Goal: Information Seeking & Learning: Learn about a topic

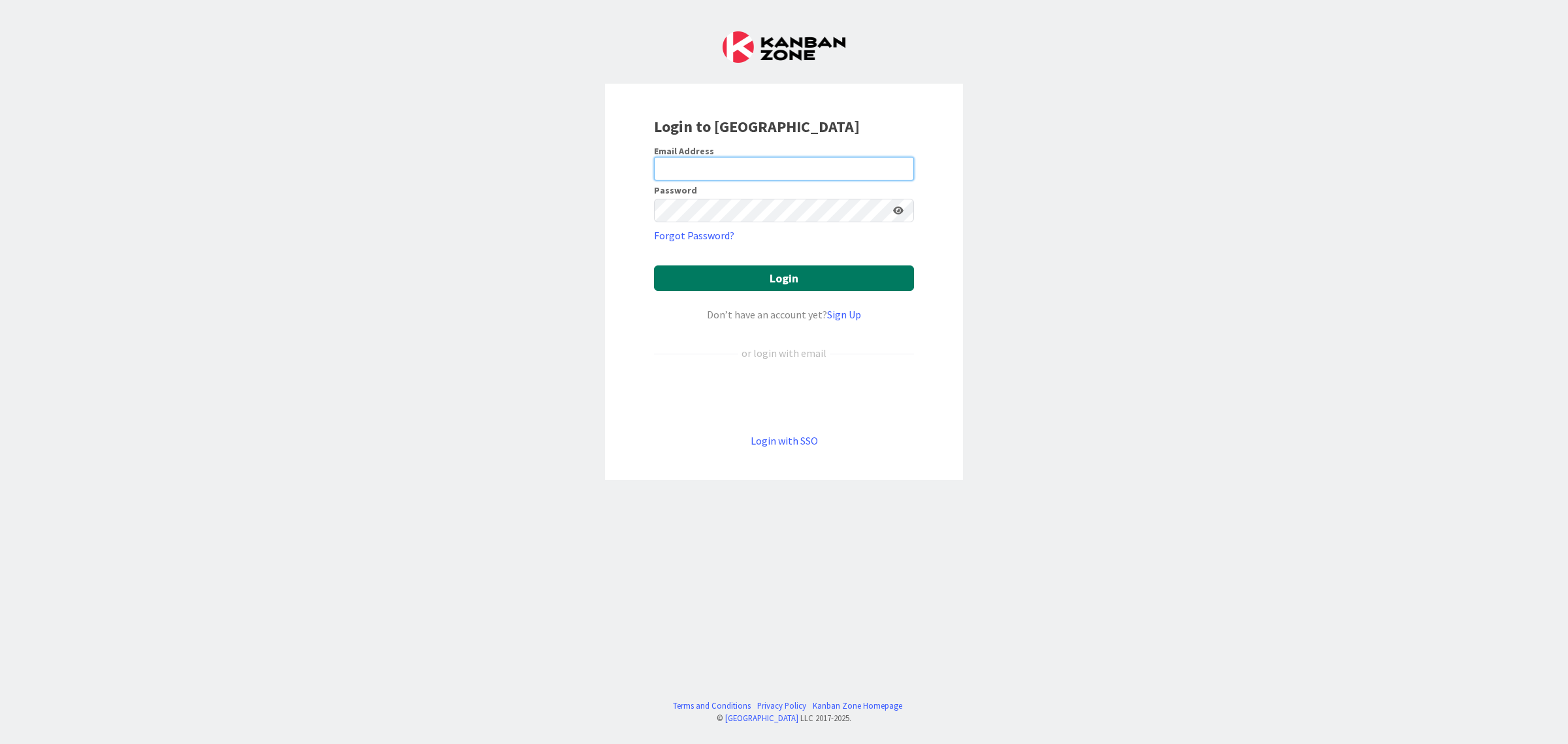
type input "[EMAIL_ADDRESS][PERSON_NAME][PERSON_NAME][DOMAIN_NAME]"
click at [765, 279] on button "Login" at bounding box center [783, 278] width 260 height 26
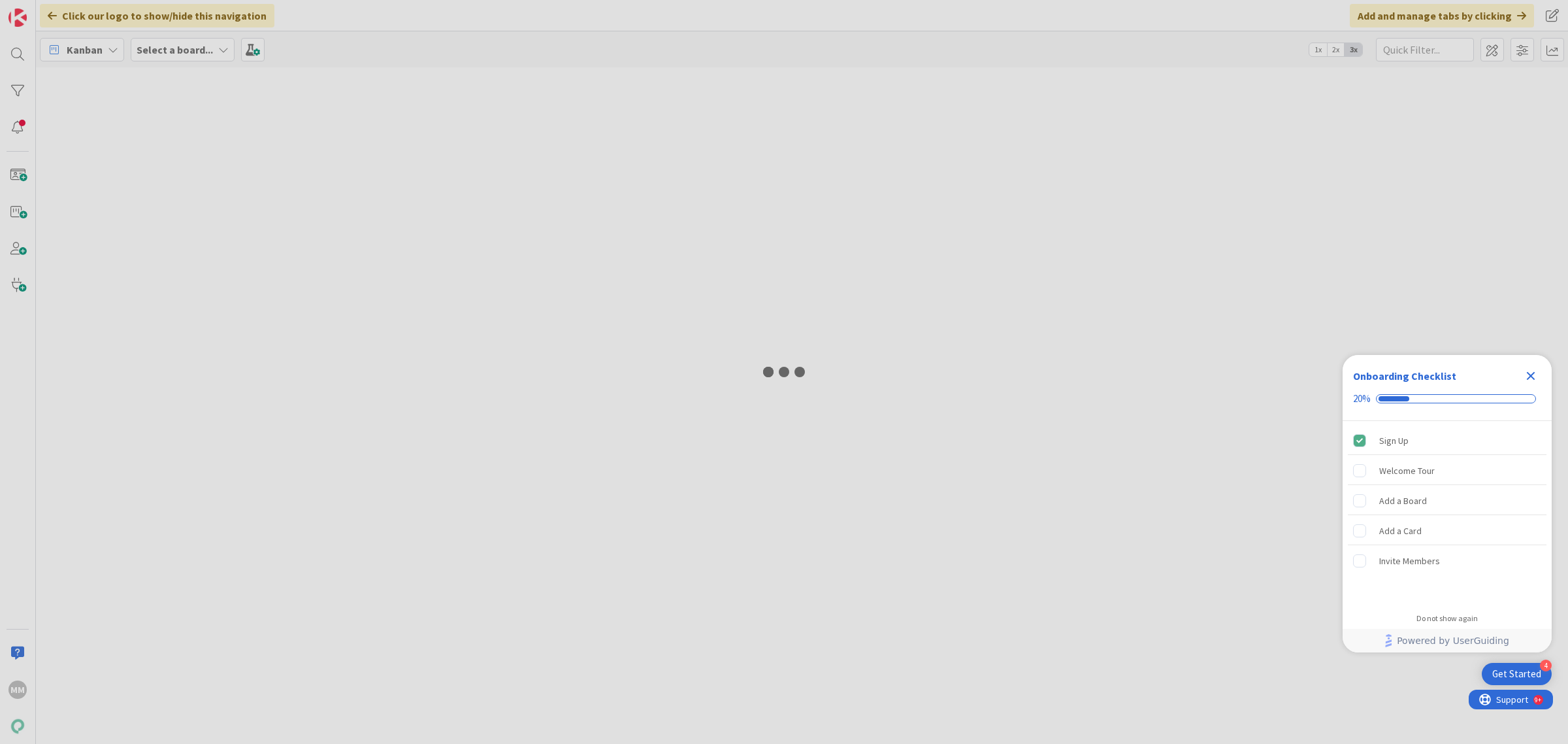
type input "kielisyys"
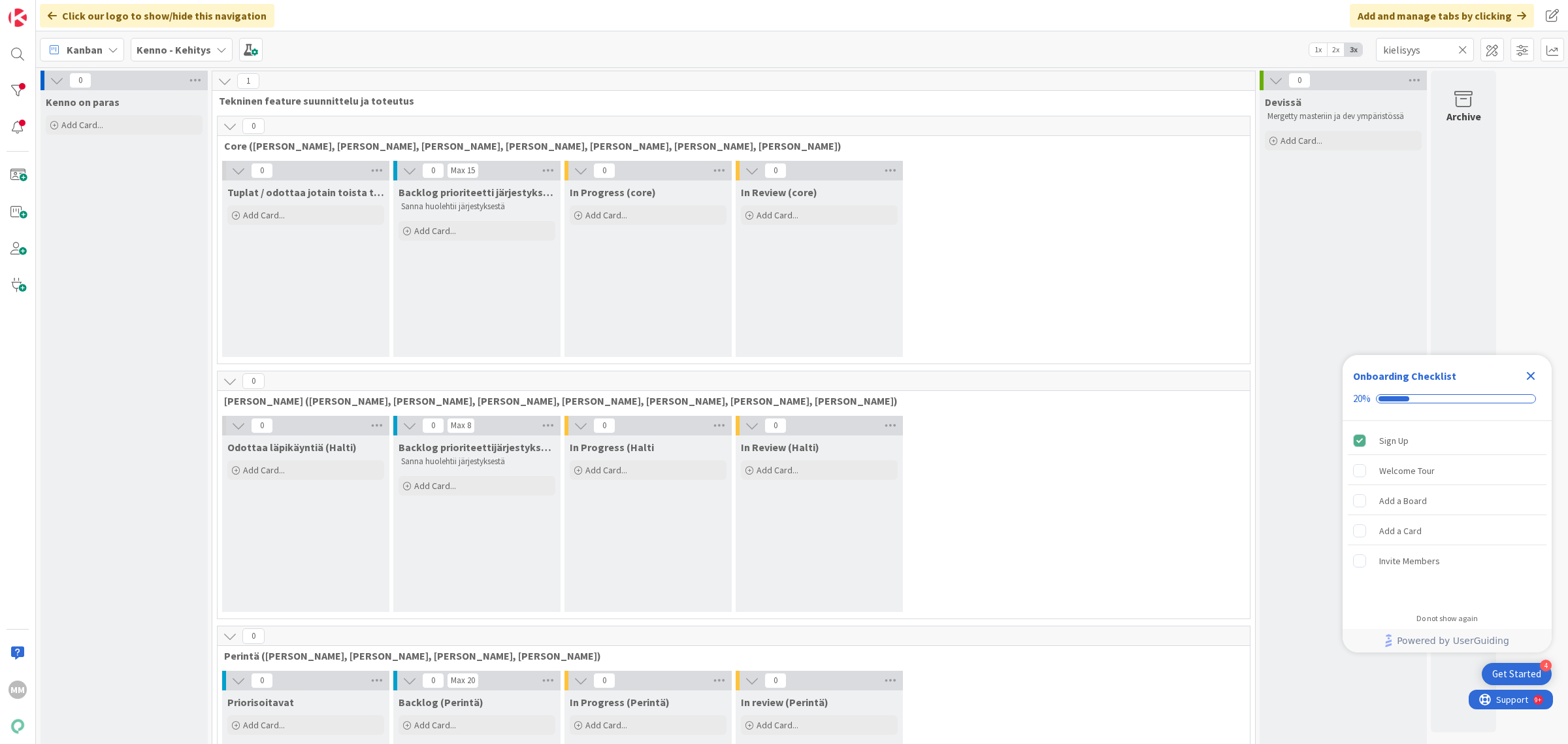
click at [207, 43] on b "Kenno - Kehitys" at bounding box center [174, 50] width 74 height 13
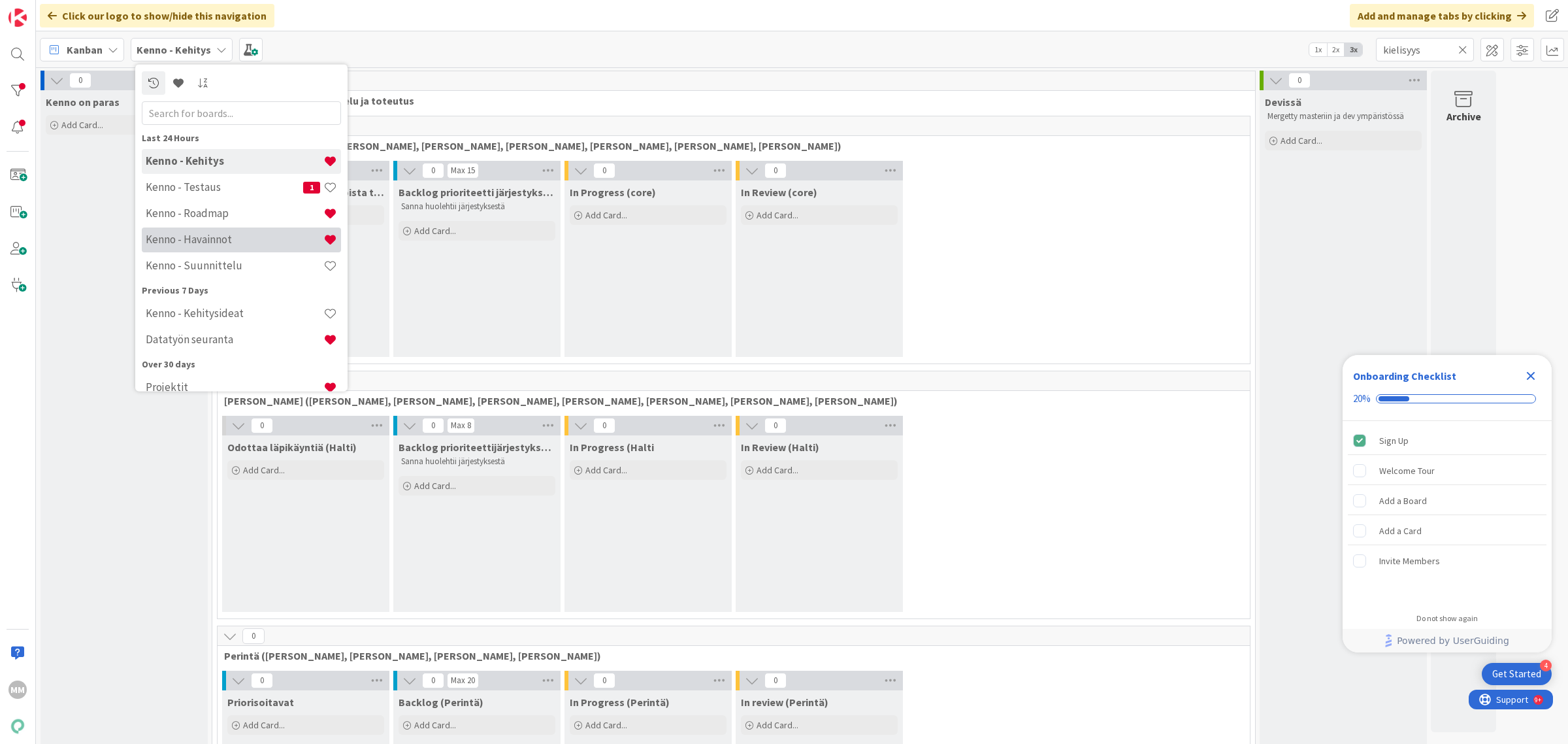
click at [237, 235] on h4 "Kenno - Havainnot" at bounding box center [235, 239] width 178 height 13
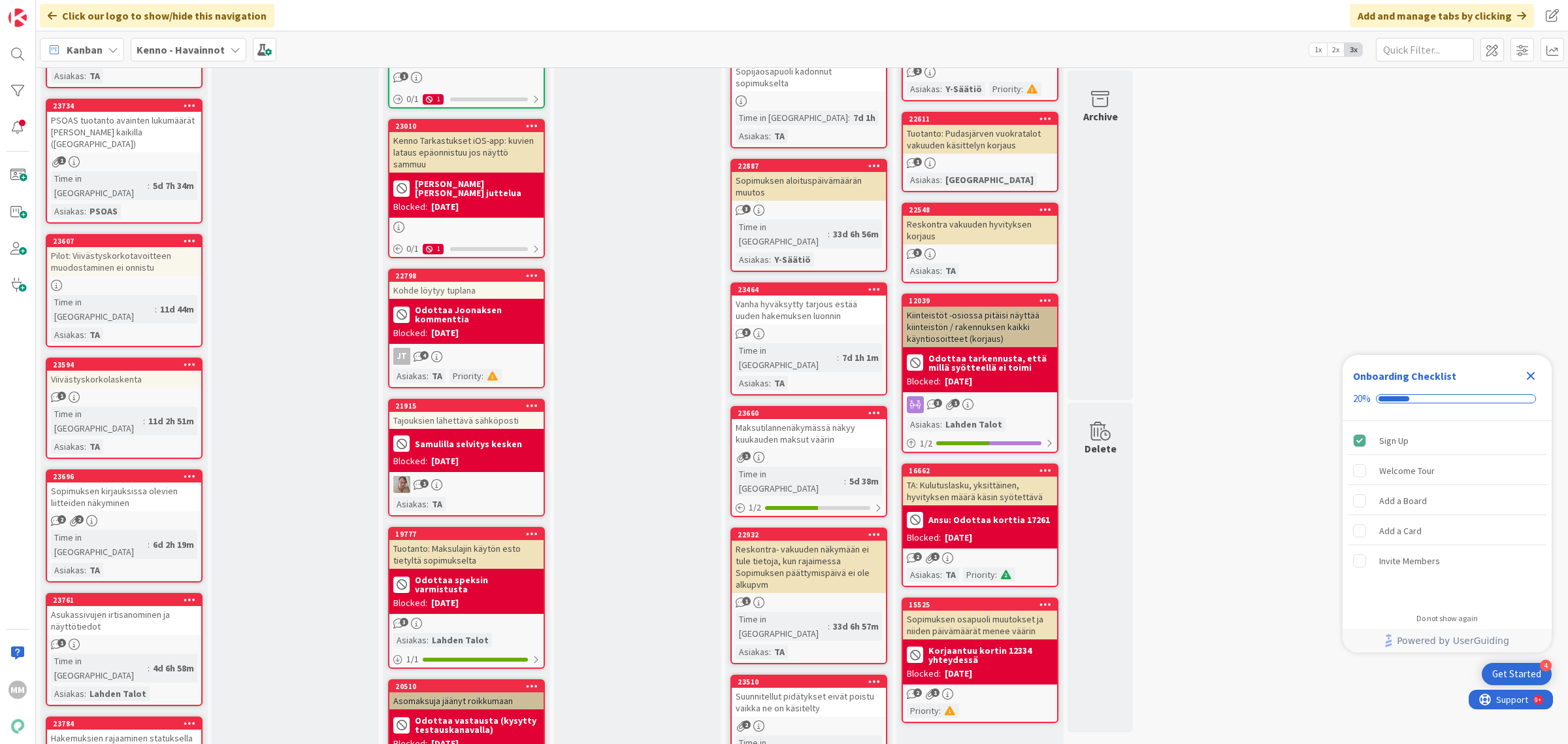
scroll to position [572, 0]
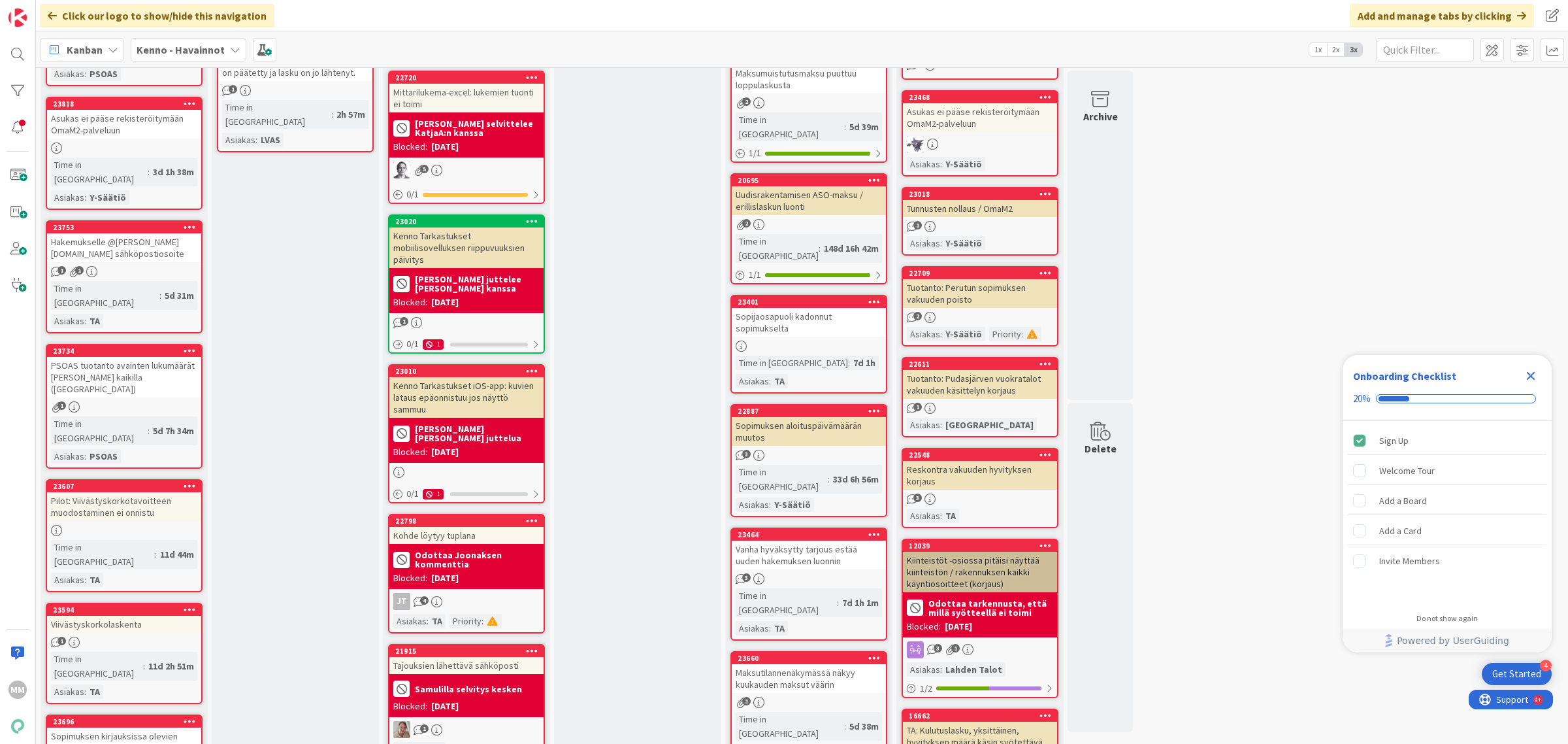
click at [159, 357] on div "PSOAS tuotanto avainten lukumäärät [PERSON_NAME] kaikilla ([GEOGRAPHIC_DATA])" at bounding box center [124, 378] width 154 height 40
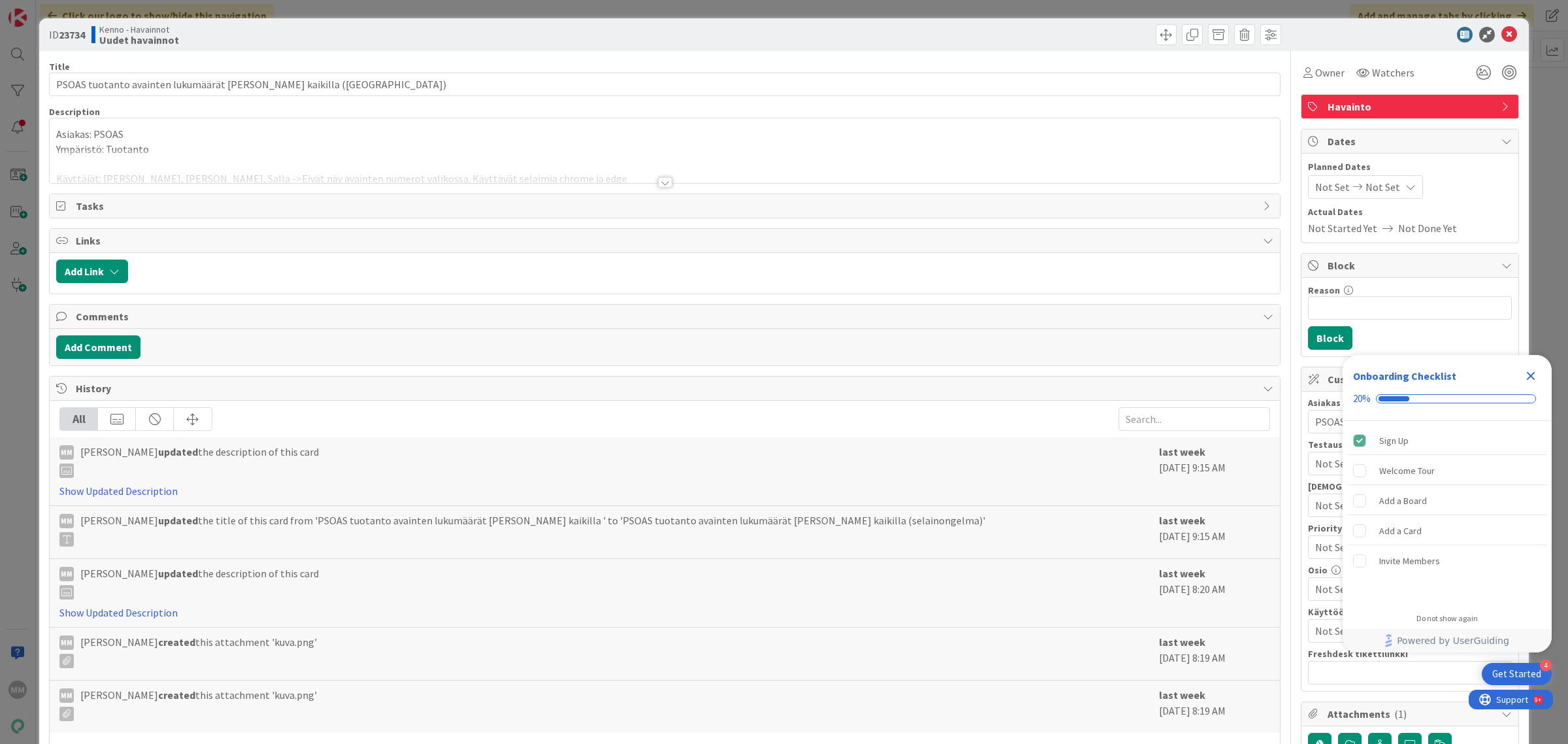
click at [658, 183] on div at bounding box center [666, 182] width 15 height 10
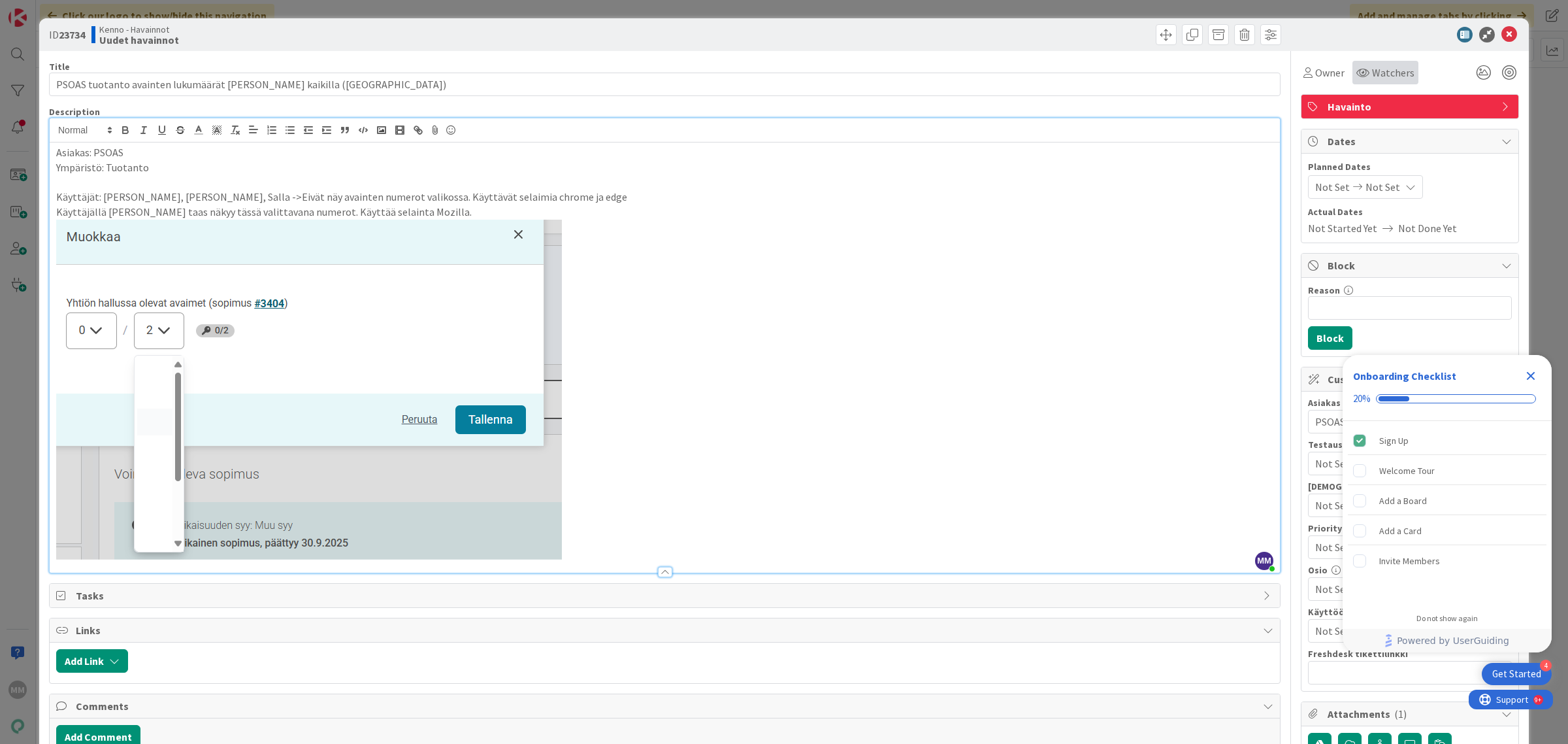
click at [1376, 77] on span "Watchers" at bounding box center [1393, 72] width 42 height 16
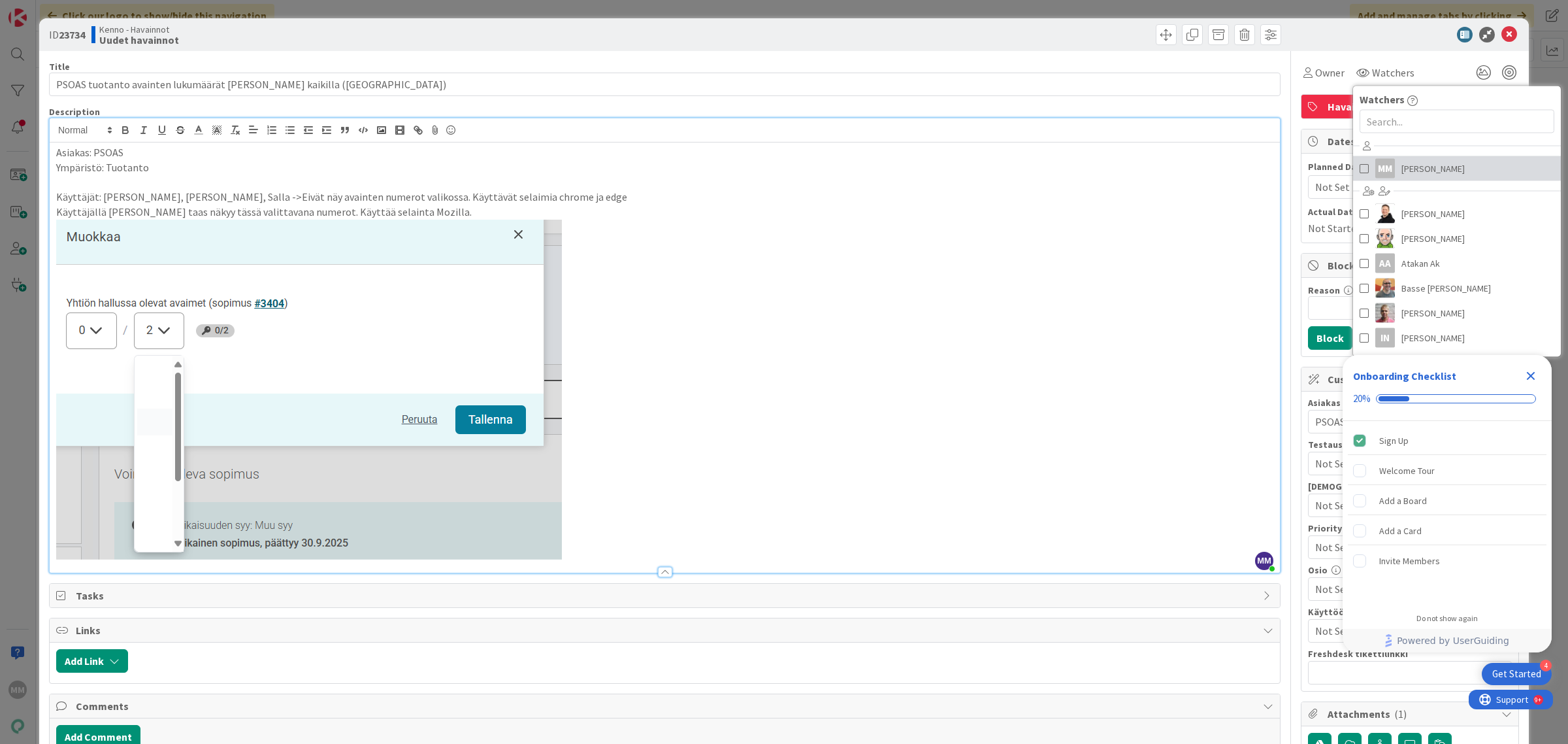
click at [1360, 164] on span at bounding box center [1364, 168] width 9 height 19
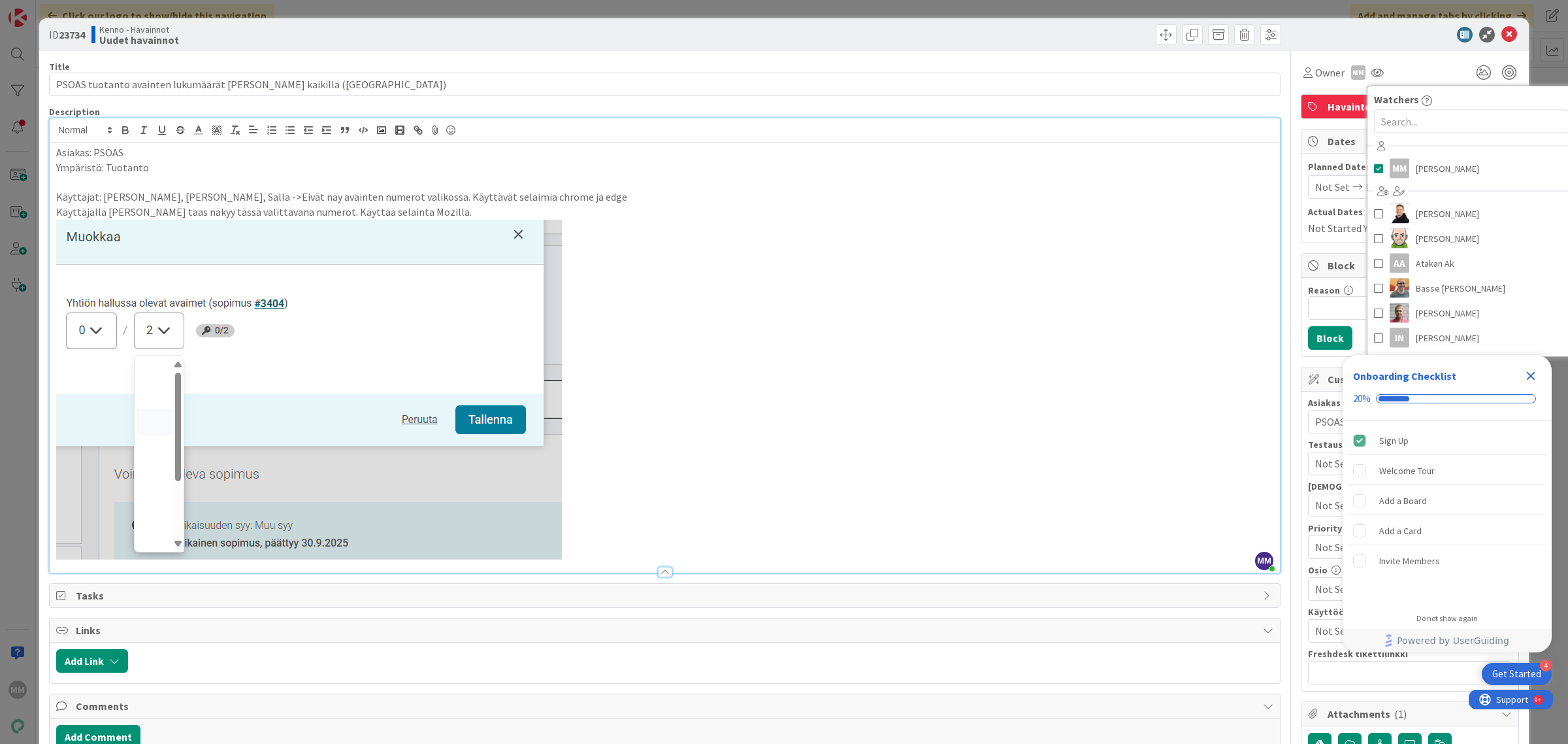
click at [1537, 75] on div "ID 23734 Kenno - Havainnot Uudet havainnot Title 66 / 128 PSOAS tuotanto avaint…" at bounding box center [784, 372] width 1568 height 744
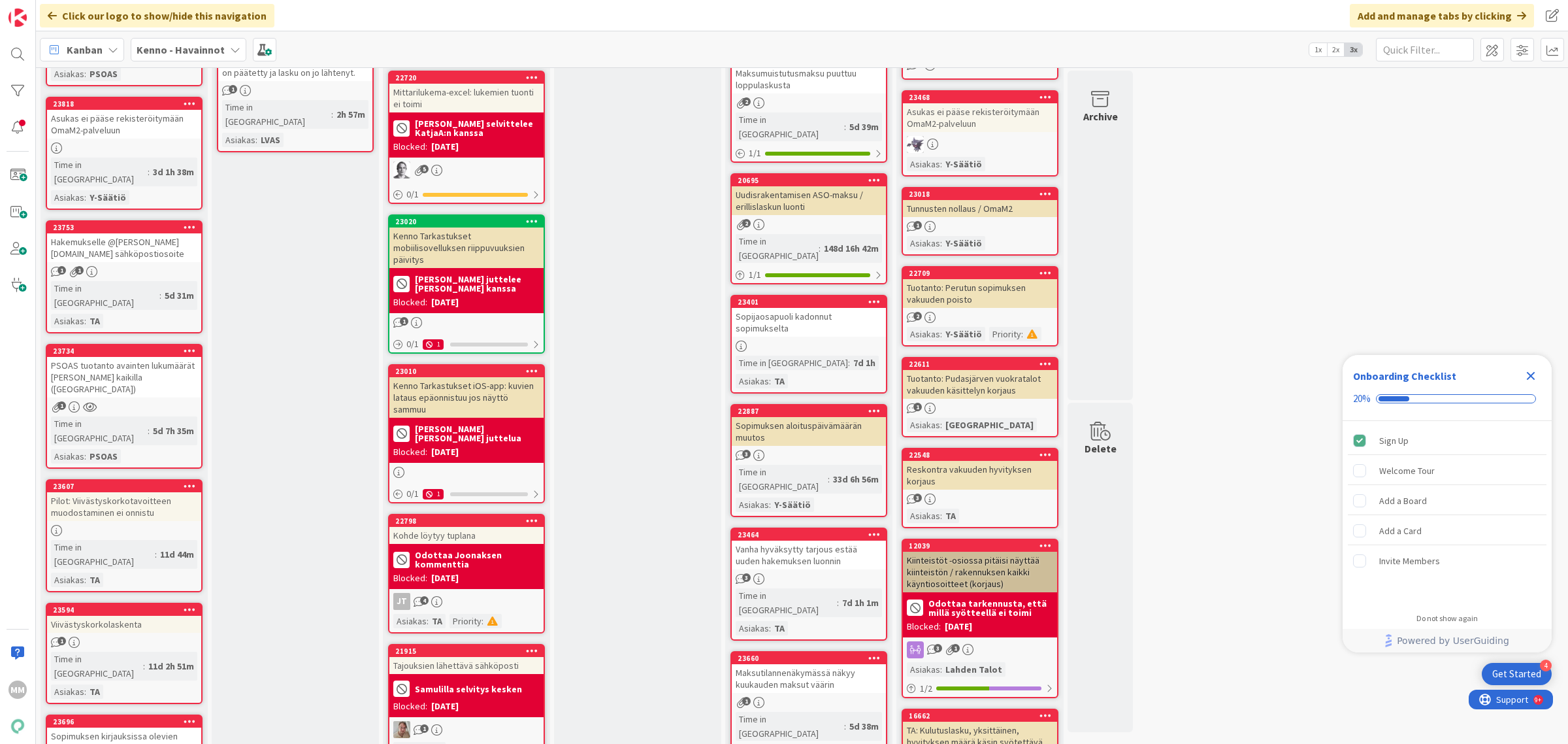
click at [1533, 378] on icon "Close Checklist" at bounding box center [1530, 376] width 16 height 16
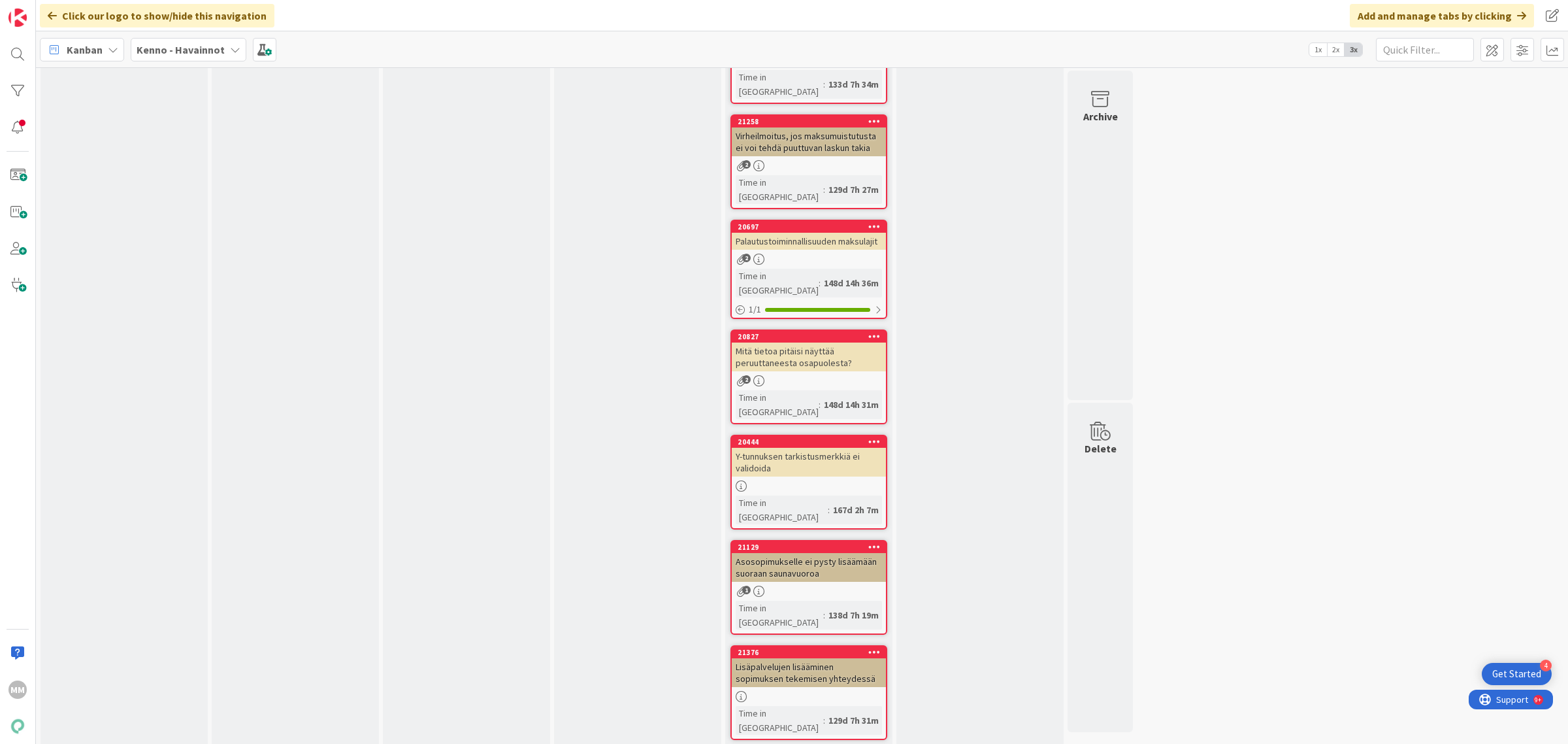
scroll to position [7998, 0]
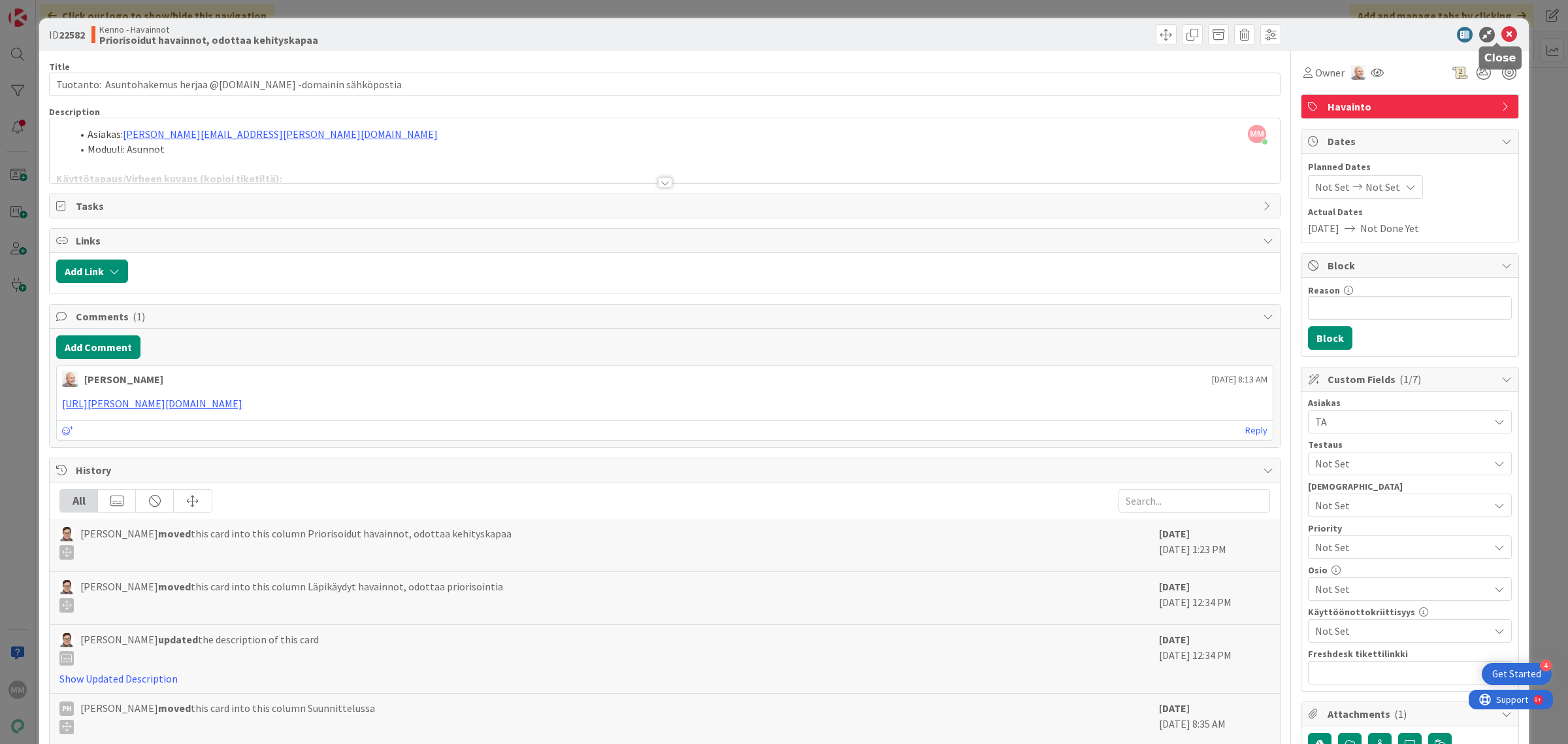
click at [1501, 33] on icon at bounding box center [1508, 34] width 16 height 16
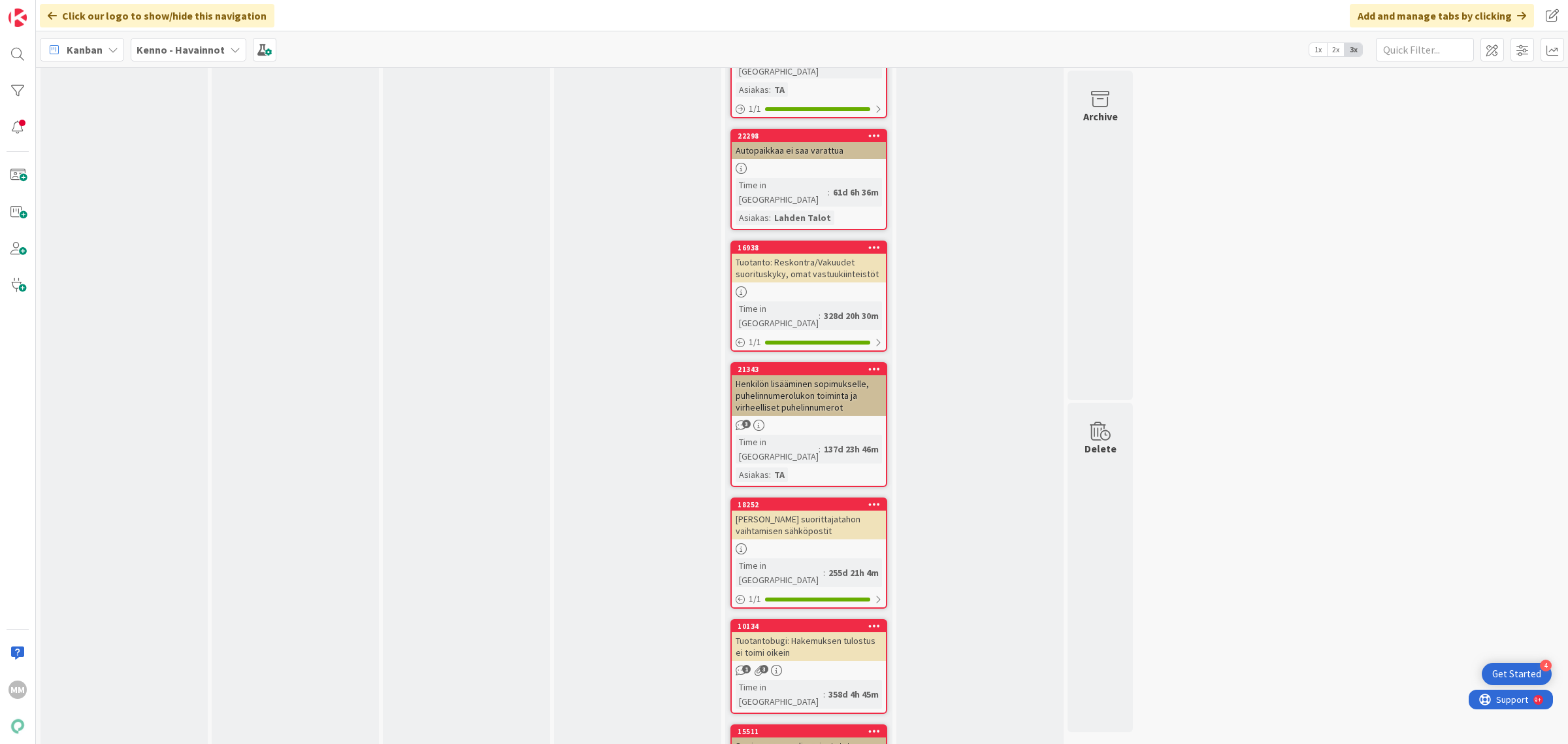
scroll to position [4648, 0]
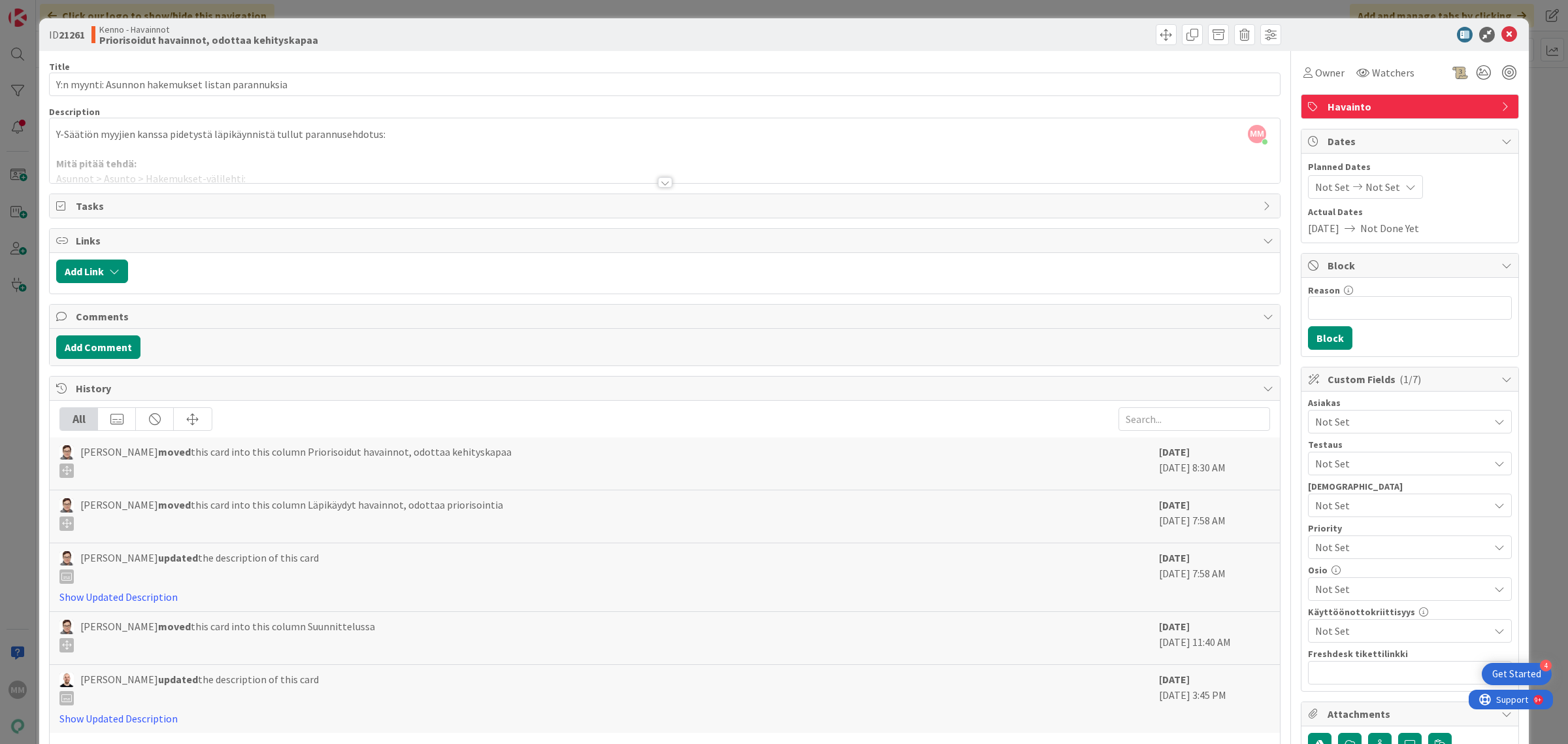
click at [658, 185] on div at bounding box center [666, 182] width 15 height 10
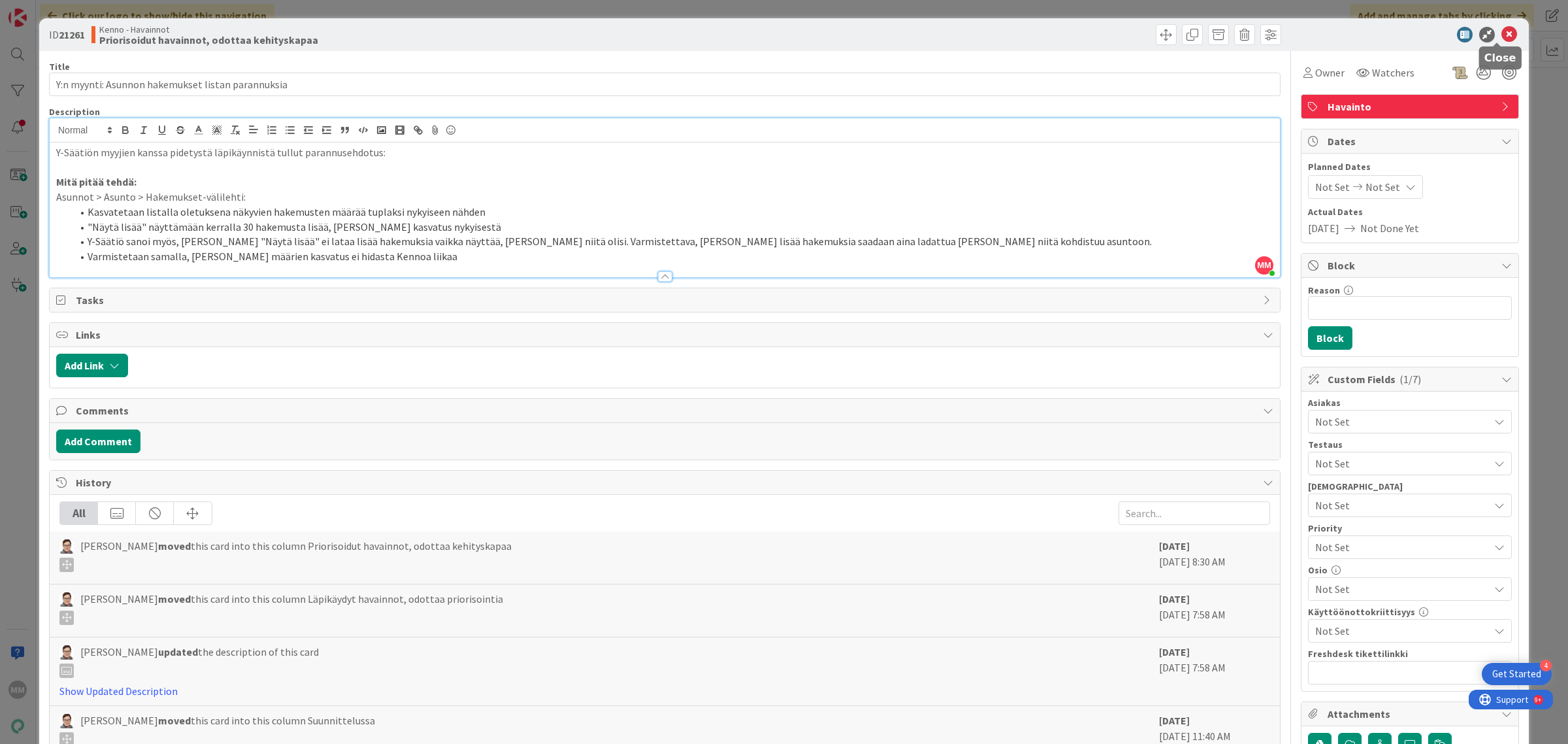
click at [1501, 33] on icon at bounding box center [1508, 34] width 16 height 16
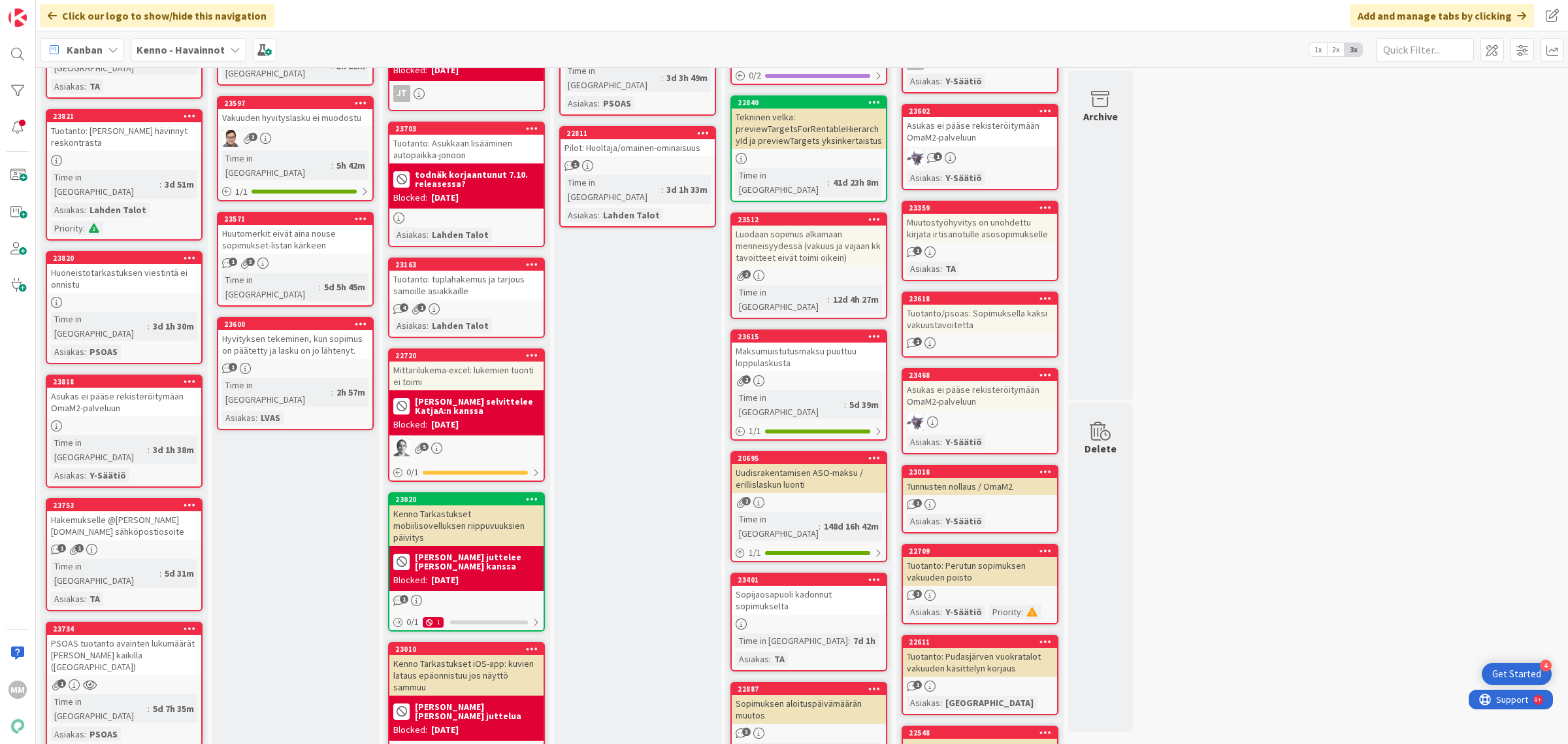
scroll to position [327, 0]
